Goal: Task Accomplishment & Management: Use online tool/utility

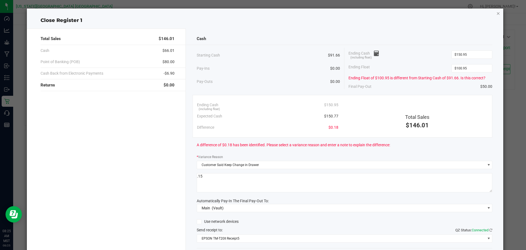
click at [496, 13] on icon "button" at bounding box center [498, 13] width 4 height 7
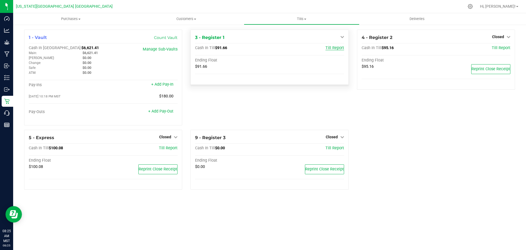
click at [342, 46] on span "Till Report" at bounding box center [335, 47] width 19 height 5
click at [332, 35] on span "Closed" at bounding box center [332, 37] width 12 height 4
click at [333, 47] on link "Open Till" at bounding box center [331, 48] width 15 height 4
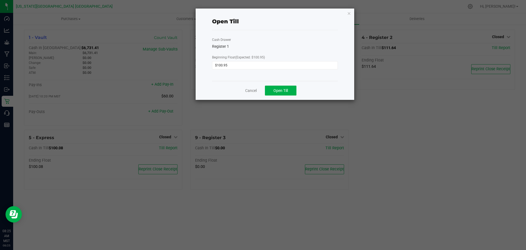
click at [287, 76] on div "Cash Drawer Register 1 Beginning Float (Expected: $100.95) $100.95" at bounding box center [275, 55] width 126 height 51
click at [290, 81] on div "Cancel Open Till" at bounding box center [275, 90] width 126 height 19
click at [288, 89] on span "Open Till" at bounding box center [280, 90] width 15 height 4
